Goal: Transaction & Acquisition: Purchase product/service

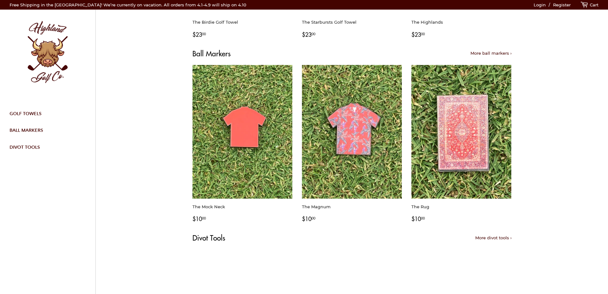
scroll to position [352, 0]
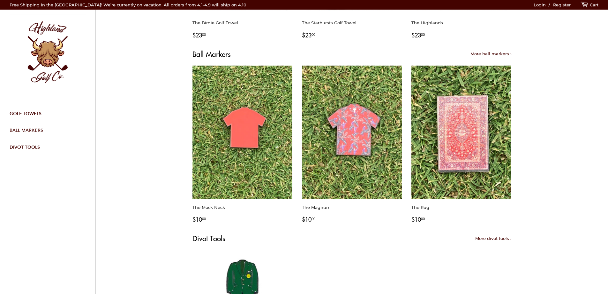
click at [27, 128] on link "Ball Markers" at bounding box center [45, 130] width 81 height 17
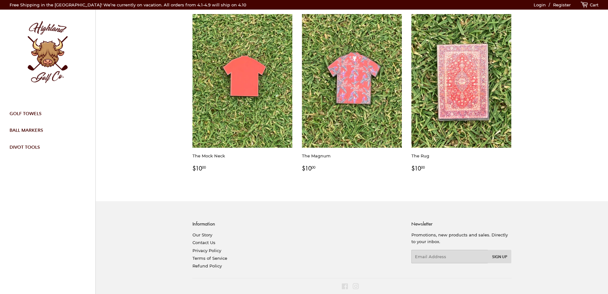
scroll to position [71, 0]
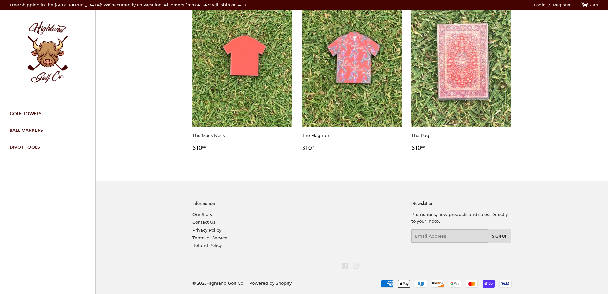
click at [462, 60] on img at bounding box center [462, 60] width 100 height 133
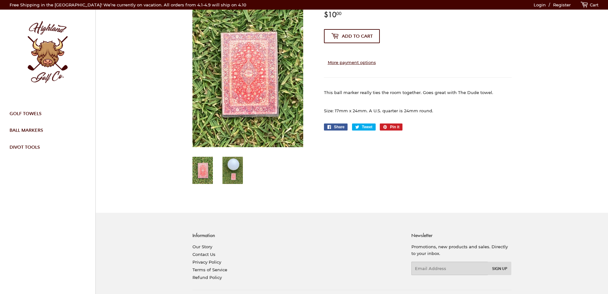
scroll to position [15, 0]
